Goal: Task Accomplishment & Management: Use online tool/utility

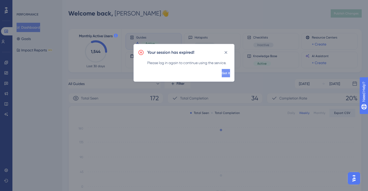
click at [224, 72] on button "Got it" at bounding box center [226, 73] width 8 height 8
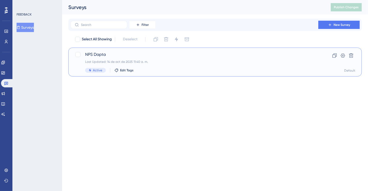
click at [96, 53] on span "NPS Dapta" at bounding box center [194, 54] width 218 height 6
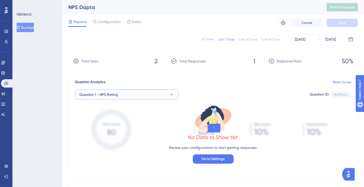
click at [152, 91] on button "Question 1 - NPS Rating" at bounding box center [126, 94] width 103 height 10
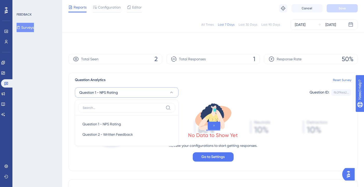
scroll to position [31, 0]
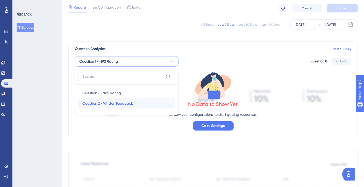
click at [140, 104] on div "Question 2 - Written Feedback Question 2 - Written Feedback" at bounding box center [126, 103] width 88 height 10
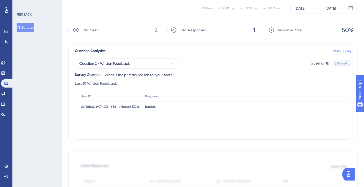
scroll to position [0, 0]
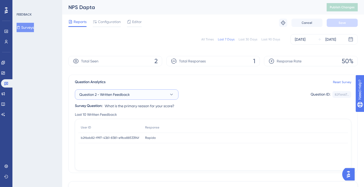
click at [172, 95] on icon at bounding box center [171, 94] width 5 height 5
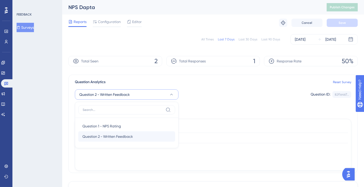
scroll to position [31, 0]
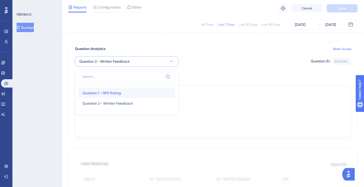
click at [140, 92] on div "Question 1 - NPS Rating Question 1 - NPS Rating" at bounding box center [126, 93] width 88 height 10
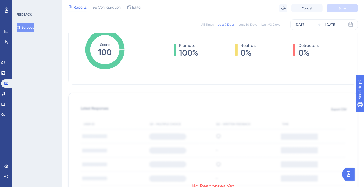
scroll to position [0, 0]
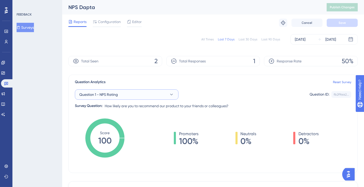
click at [117, 94] on span "Question 1 - NPS Rating" at bounding box center [98, 94] width 39 height 6
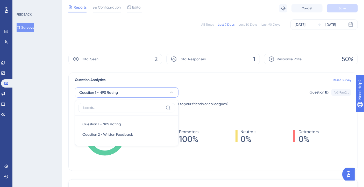
scroll to position [31, 0]
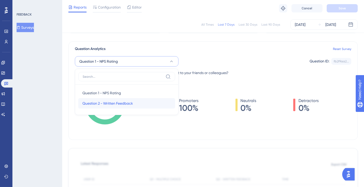
click at [109, 103] on span "Question 2 - Written Feedback" at bounding box center [107, 103] width 50 height 6
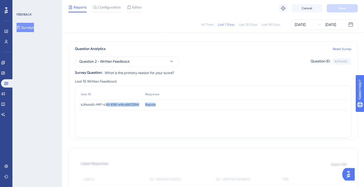
drag, startPoint x: 120, startPoint y: 104, endPoint x: 215, endPoint y: 105, distance: 95.0
click at [0, 0] on div "b2f6ab82-f997-4361-8381-e9ba8853394f b2f6ab82-f997-4361-8381-e9ba8853394f Rapid…" at bounding box center [0, 0] width 0 height 0
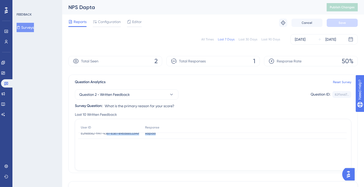
scroll to position [0, 0]
click at [94, 90] on div "Question 2 - Written Feedback Question ID: 82f1a467... Copy Survey Question: Wh…" at bounding box center [213, 97] width 276 height 24
click at [98, 93] on span "Question 2 - Written Feedback" at bounding box center [104, 94] width 50 height 6
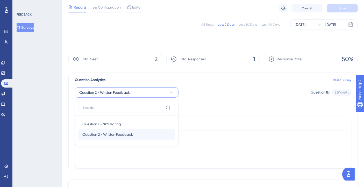
scroll to position [31, 0]
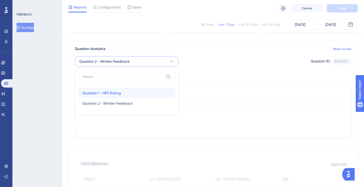
click at [101, 92] on span "Question 1 - NPS Rating" at bounding box center [101, 93] width 39 height 6
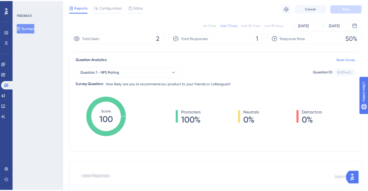
scroll to position [0, 0]
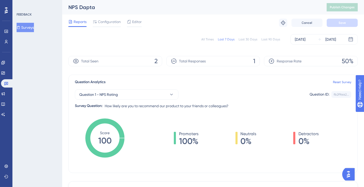
click at [207, 37] on div "All Times" at bounding box center [207, 39] width 12 height 4
click at [189, 136] on span "Promoters" at bounding box center [188, 134] width 19 height 6
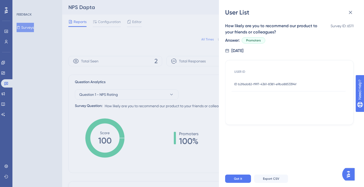
click at [278, 85] on span "ID b2f6ab82-f997-4361-8381-e9ba8853394f" at bounding box center [265, 84] width 62 height 4
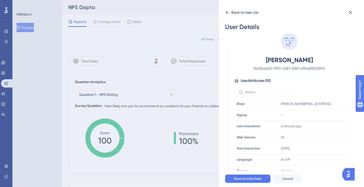
click at [226, 12] on icon at bounding box center [227, 12] width 3 height 3
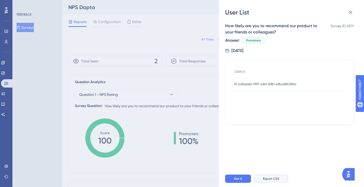
click at [274, 181] on span "Export CSV" at bounding box center [271, 178] width 16 height 4
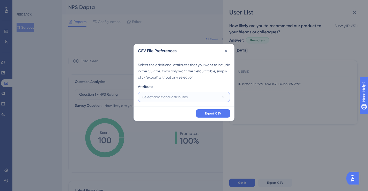
click at [185, 96] on span "Select additional attributes" at bounding box center [164, 97] width 45 height 6
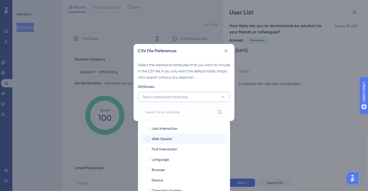
drag, startPoint x: 145, startPoint y: 126, endPoint x: 155, endPoint y: 140, distance: 16.7
click at [145, 127] on label "Last Interaction Last Interaction" at bounding box center [183, 128] width 85 height 10
click at [148, 128] on input "Last Interaction" at bounding box center [148, 128] width 0 height 0
click at [150, 138] on label "Web Session" at bounding box center [183, 139] width 77 height 6
checkbox input "true"
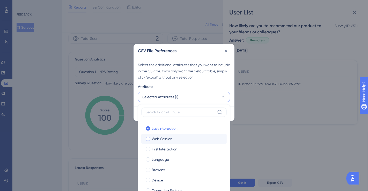
checkbox input "true"
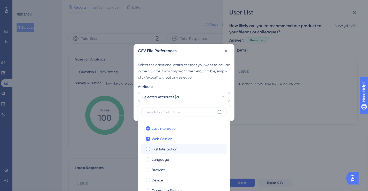
click at [149, 150] on div at bounding box center [148, 149] width 4 height 4
checkbox input "true"
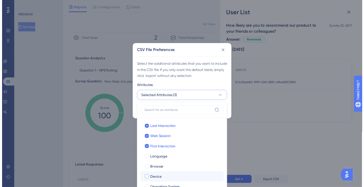
scroll to position [25, 0]
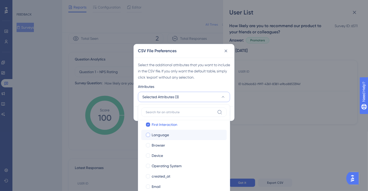
click at [149, 136] on div at bounding box center [148, 135] width 4 height 4
checkbox input "true"
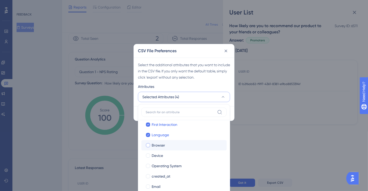
click at [149, 150] on label "Browser Browser" at bounding box center [183, 145] width 85 height 10
click at [148, 170] on input "Browser" at bounding box center [148, 170] width 0 height 0
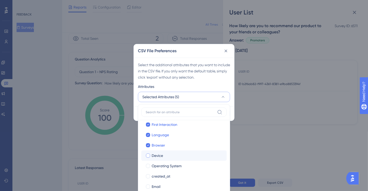
click at [147, 155] on div at bounding box center [148, 156] width 4 height 4
checkbox input "true"
click at [147, 164] on div at bounding box center [148, 166] width 4 height 4
checkbox input "true"
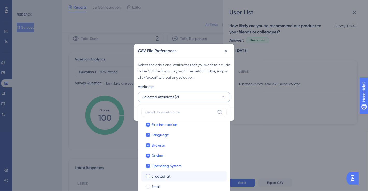
click at [147, 176] on div at bounding box center [148, 176] width 4 height 4
checkbox input "true"
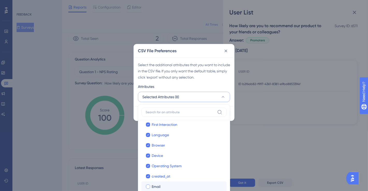
click at [148, 185] on div at bounding box center [148, 187] width 4 height 4
checkbox input "true"
click at [225, 79] on div "Select the additional attributes that you want to include in the CSV file. If y…" at bounding box center [184, 71] width 92 height 19
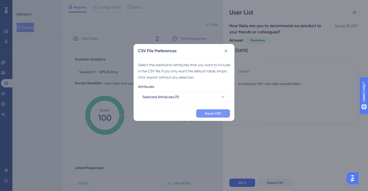
click at [219, 114] on span "Export CSV" at bounding box center [213, 114] width 16 height 4
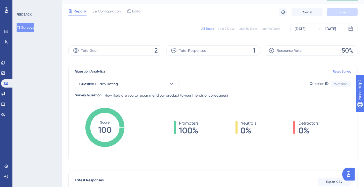
scroll to position [0, 0]
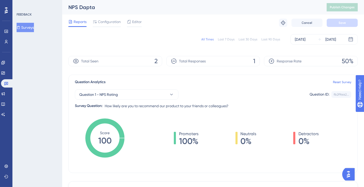
click at [245, 138] on span "0%" at bounding box center [248, 141] width 16 height 8
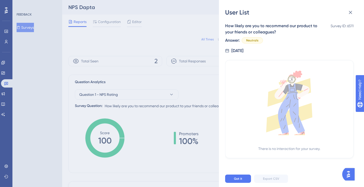
click at [256, 39] on span "Neutrals" at bounding box center [252, 40] width 12 height 4
click at [243, 48] on div "[DATE]" at bounding box center [237, 51] width 12 height 6
click at [348, 13] on icon at bounding box center [350, 12] width 6 height 6
